Goal: Navigation & Orientation: Find specific page/section

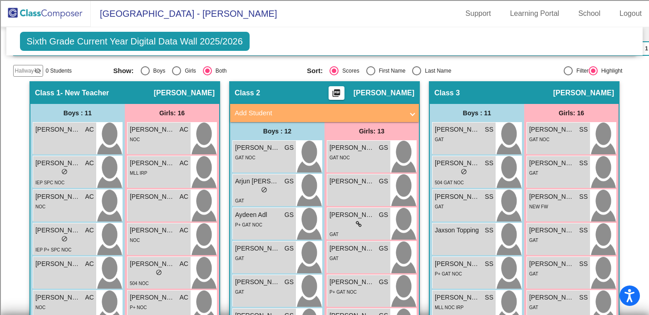
scroll to position [213, 0]
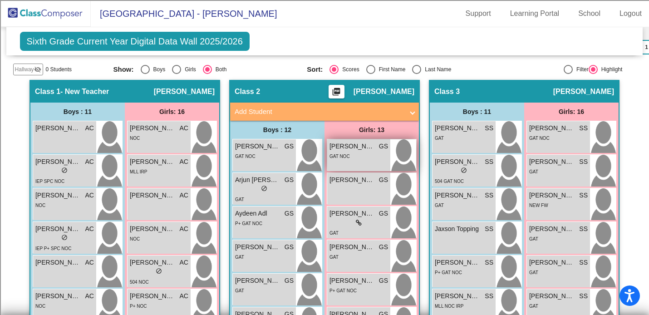
click at [344, 144] on span "[PERSON_NAME]" at bounding box center [351, 147] width 45 height 10
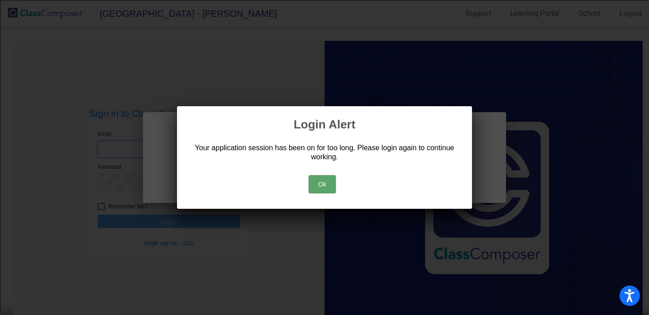
type input "[EMAIL_ADDRESS][DOMAIN_NAME]"
click at [318, 182] on button "Ok" at bounding box center [321, 184] width 27 height 18
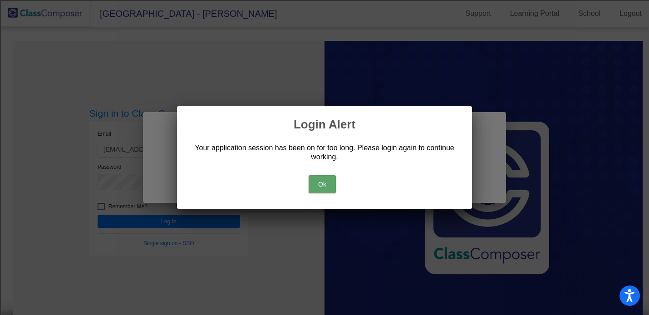
click at [318, 182] on button "Ok" at bounding box center [321, 184] width 27 height 18
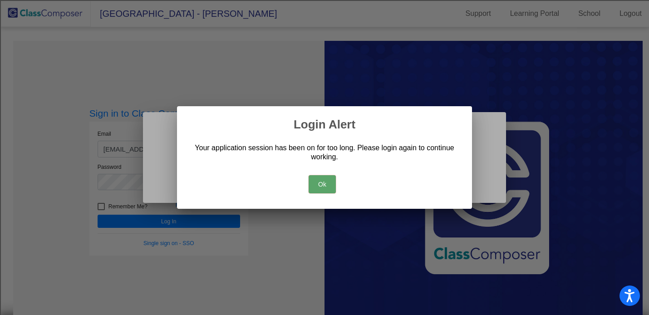
click at [318, 179] on button "Ok" at bounding box center [321, 184] width 27 height 18
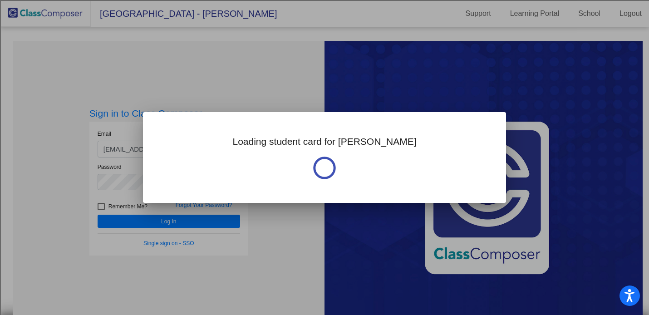
click at [521, 89] on div at bounding box center [324, 157] width 649 height 315
